Goal: Information Seeking & Learning: Learn about a topic

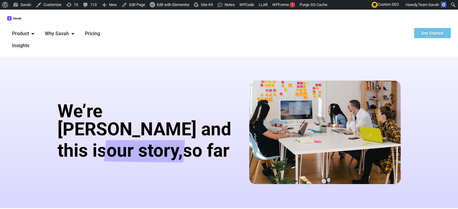
click at [420, 28] on link "Get Started" at bounding box center [432, 33] width 37 height 10
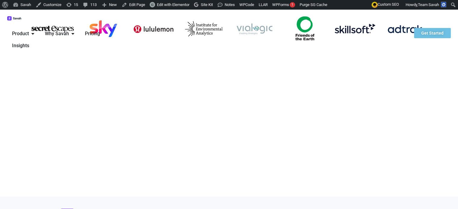
scroll to position [1479, 0]
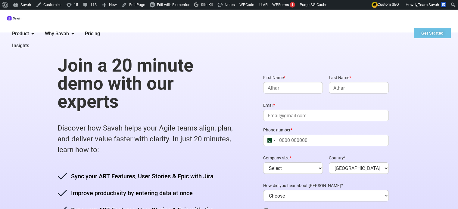
scroll to position [60, 0]
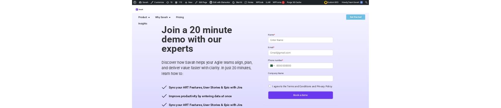
scroll to position [92, 0]
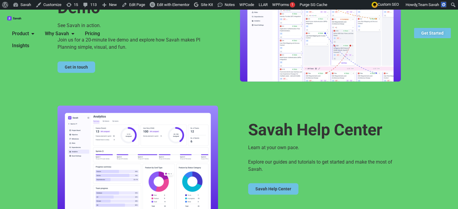
scroll to position [392, 0]
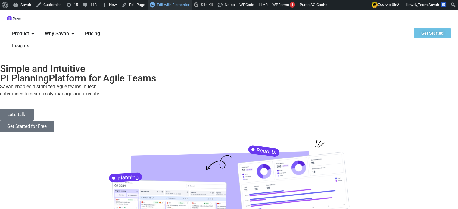
click at [172, 7] on span "Edit with Elementor" at bounding box center [173, 4] width 33 height 5
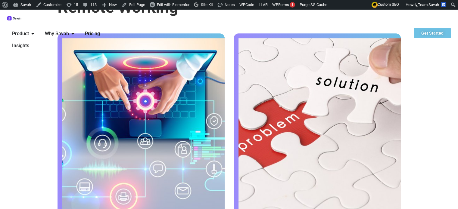
scroll to position [543, 0]
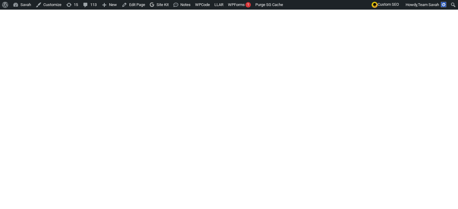
scroll to position [543, 0]
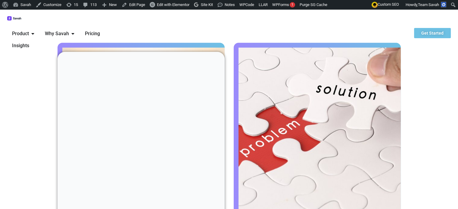
scroll to position [693, 0]
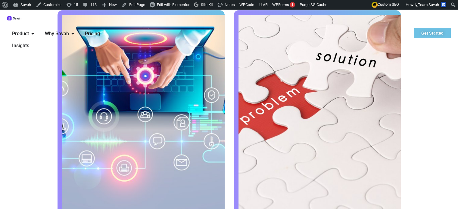
scroll to position [693, 0]
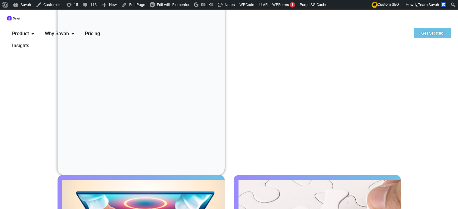
scroll to position [512, 0]
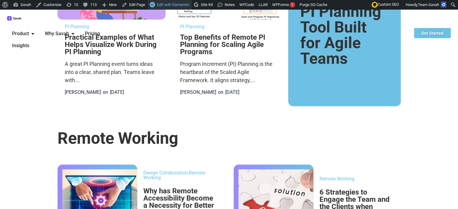
scroll to position [241, 0]
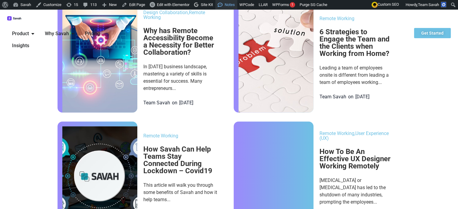
scroll to position [482, 0]
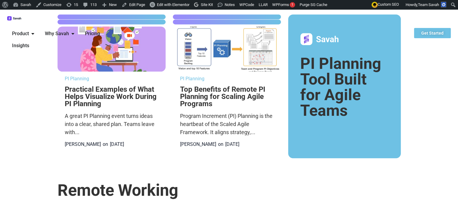
scroll to position [243, 0]
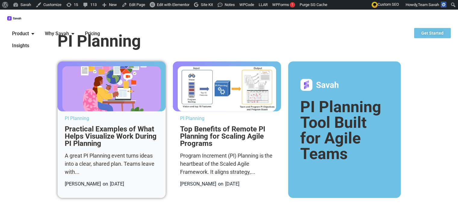
scroll to position [301, 0]
